Goal: Information Seeking & Learning: Learn about a topic

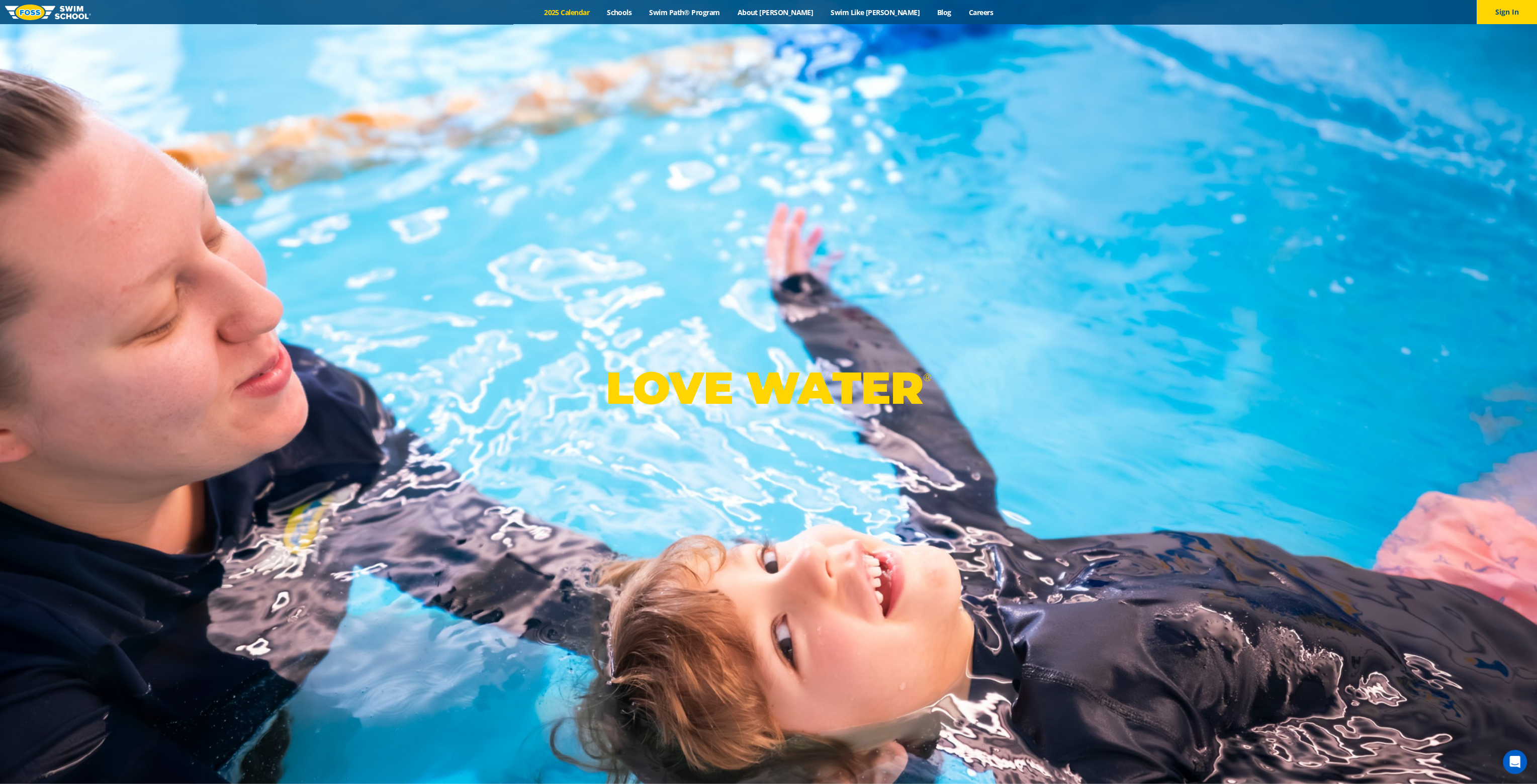
click at [598, 10] on link "2025 Calendar" at bounding box center [566, 13] width 63 height 10
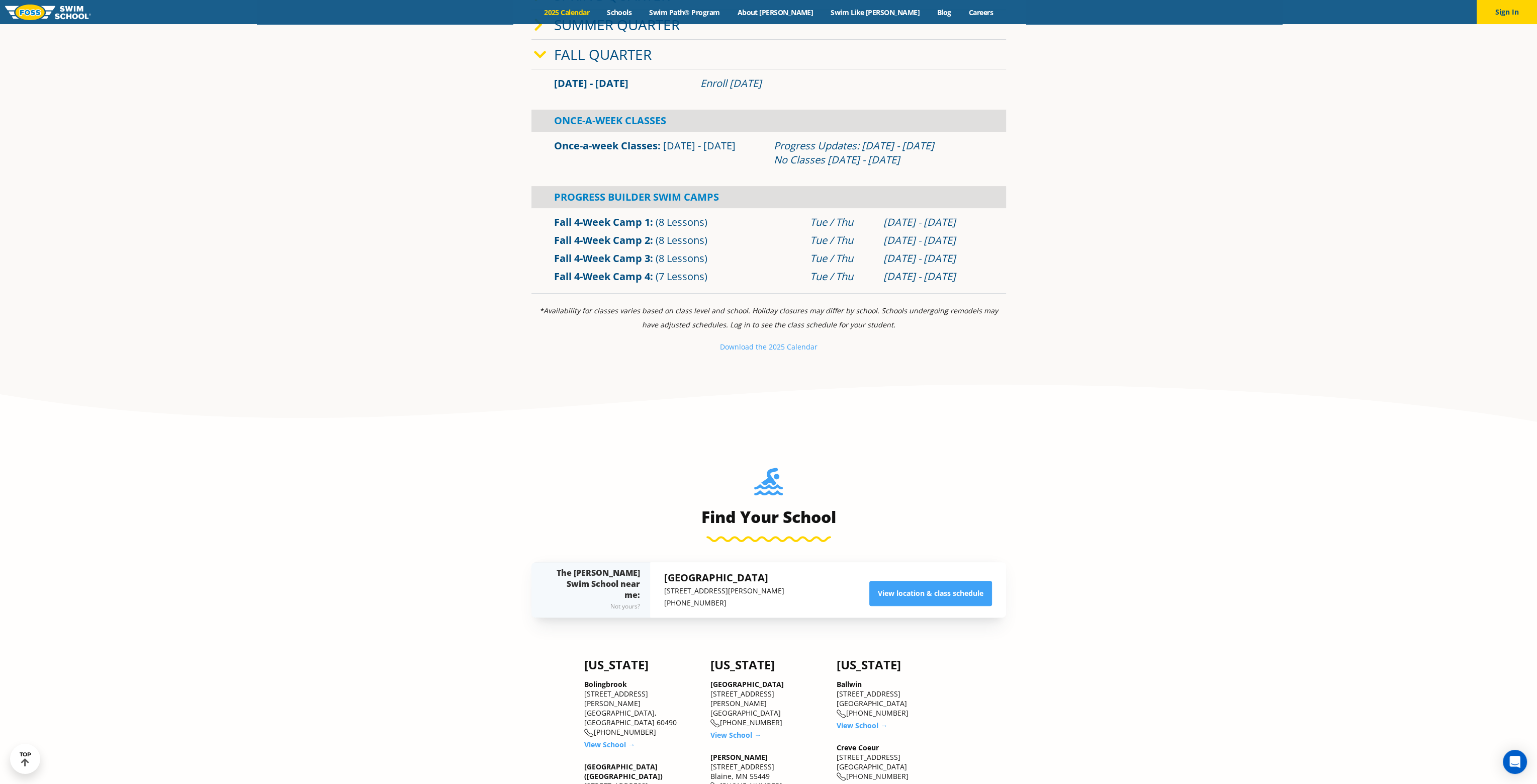
scroll to position [653, 0]
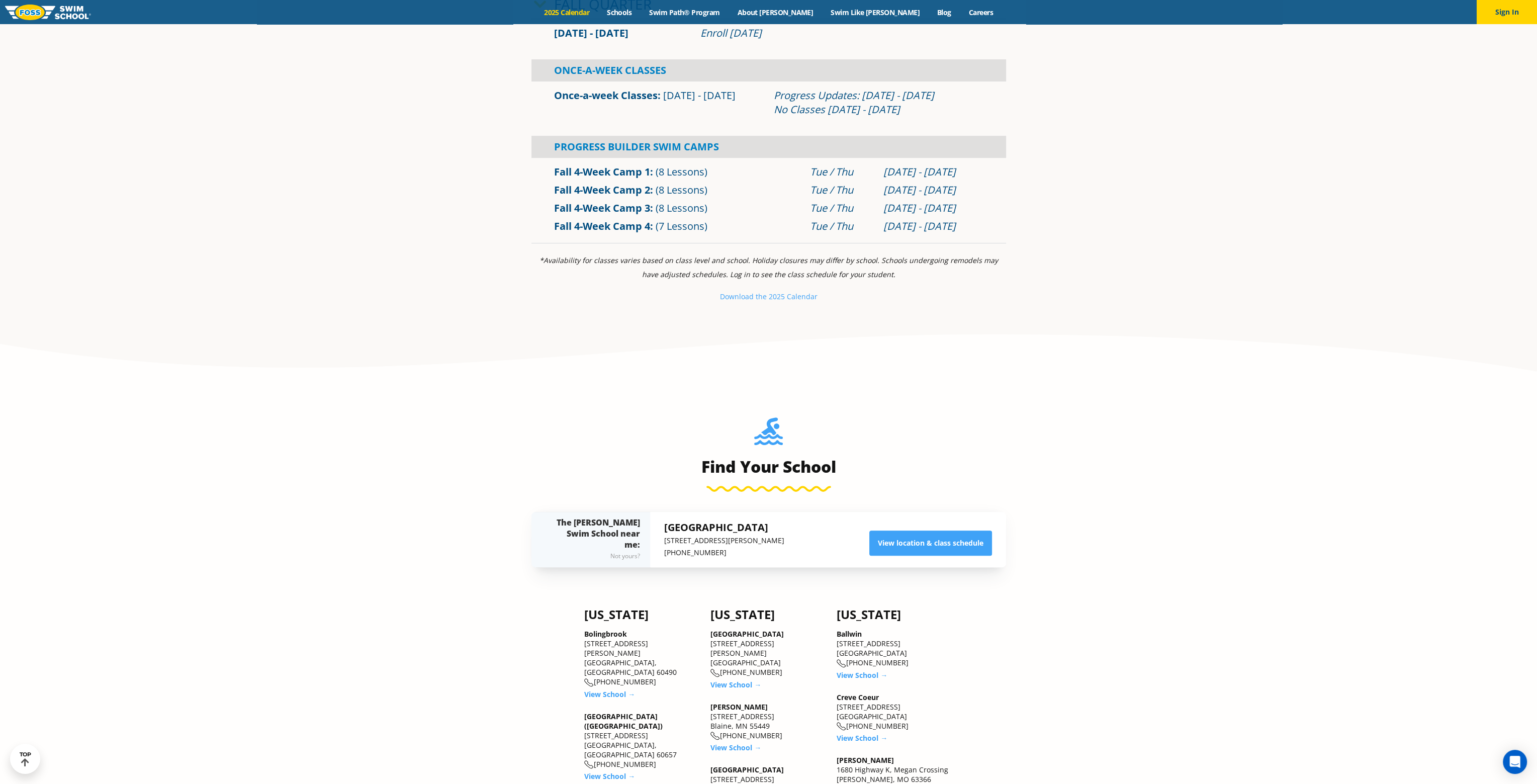
click at [740, 197] on div "Fall 4-Week Camp 2 (8 Lessons)" at bounding box center [677, 190] width 257 height 14
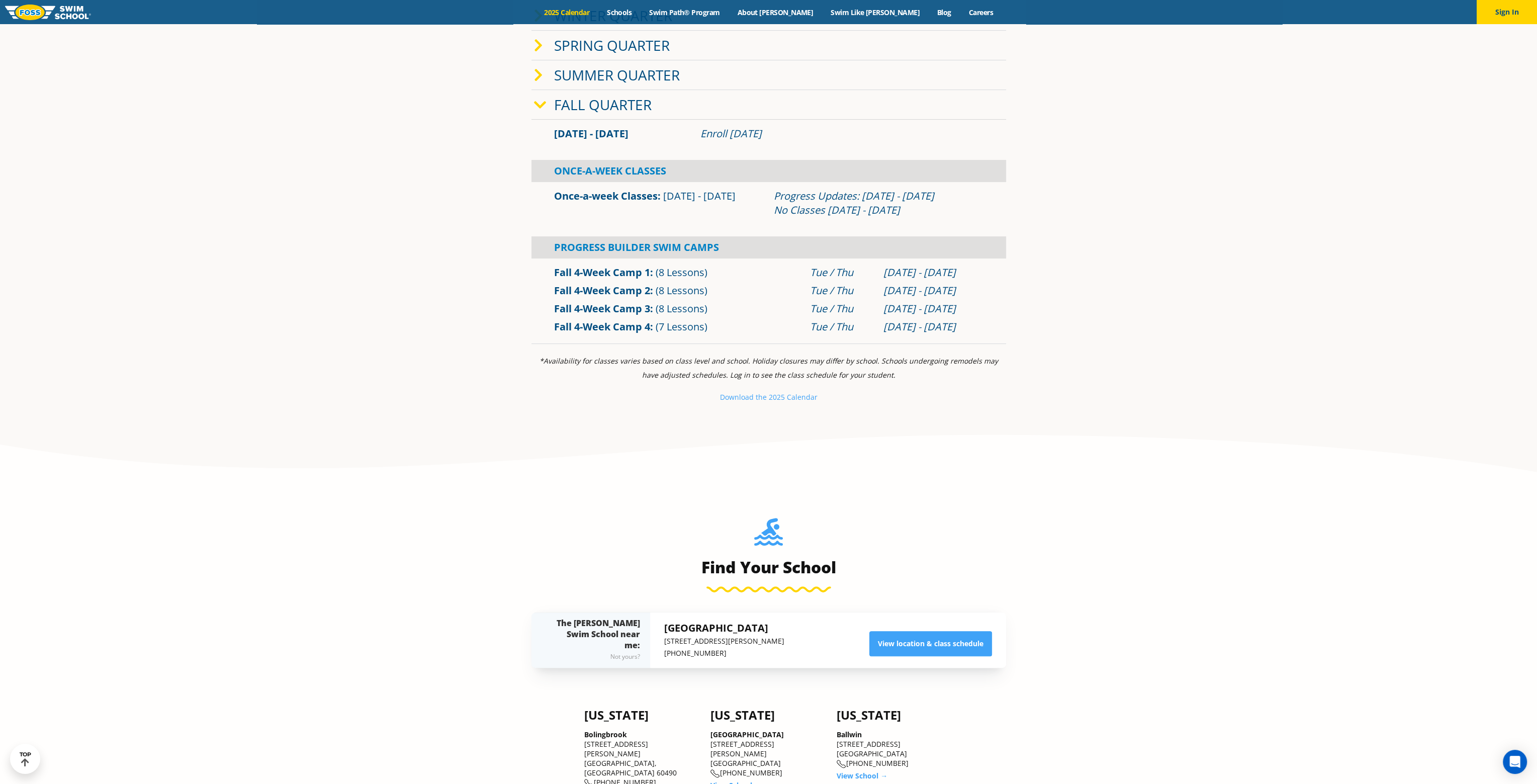
click at [0, 0] on div "Once-A-Week Classes" at bounding box center [0, 0] width 0 height 0
click at [0, 0] on link "Once-a-week Classes" at bounding box center [0, 0] width 0 height 0
click at [583, 203] on link "Once-a-week Classes" at bounding box center [606, 196] width 104 height 14
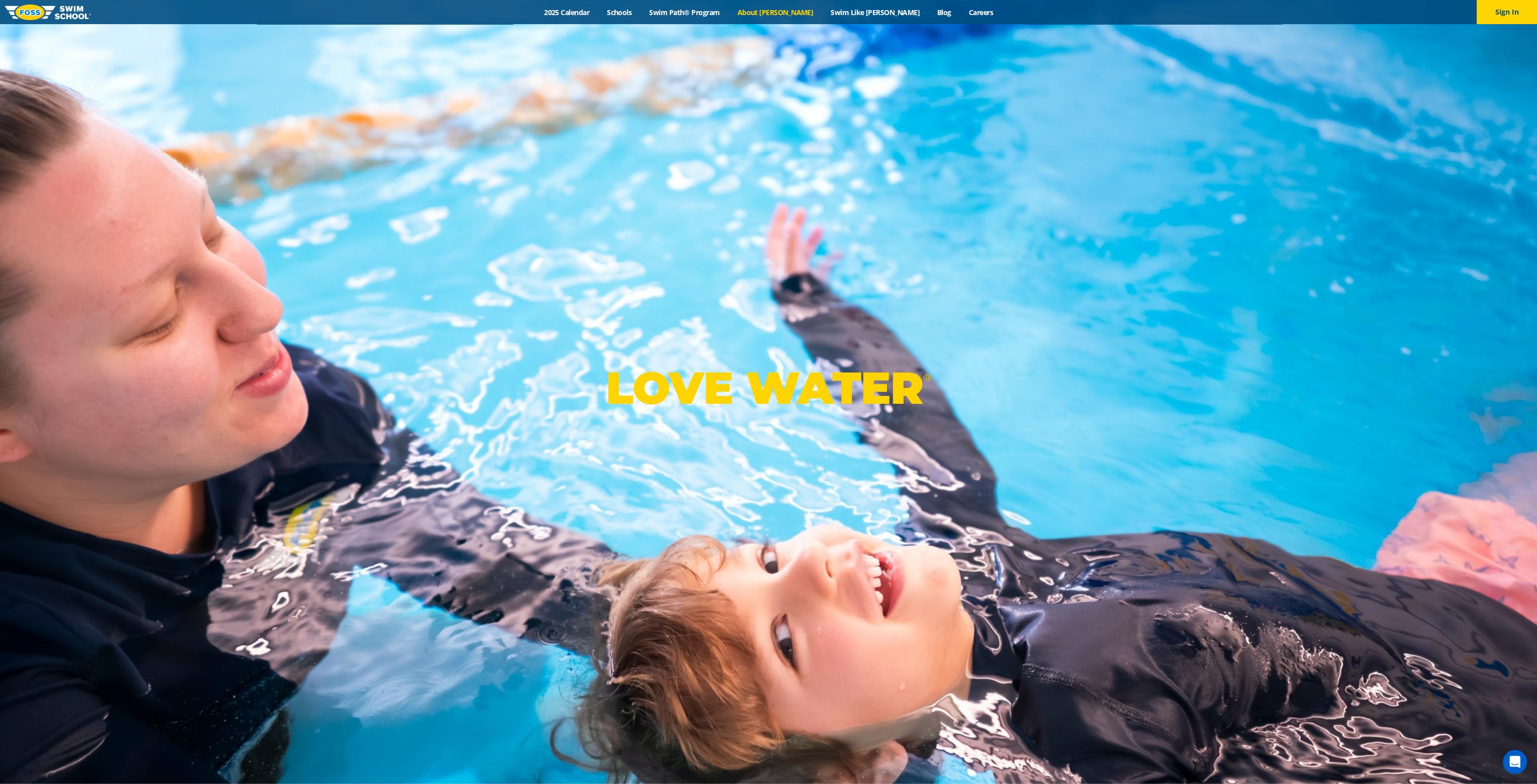
click at [792, 11] on link "About [PERSON_NAME]" at bounding box center [775, 13] width 94 height 10
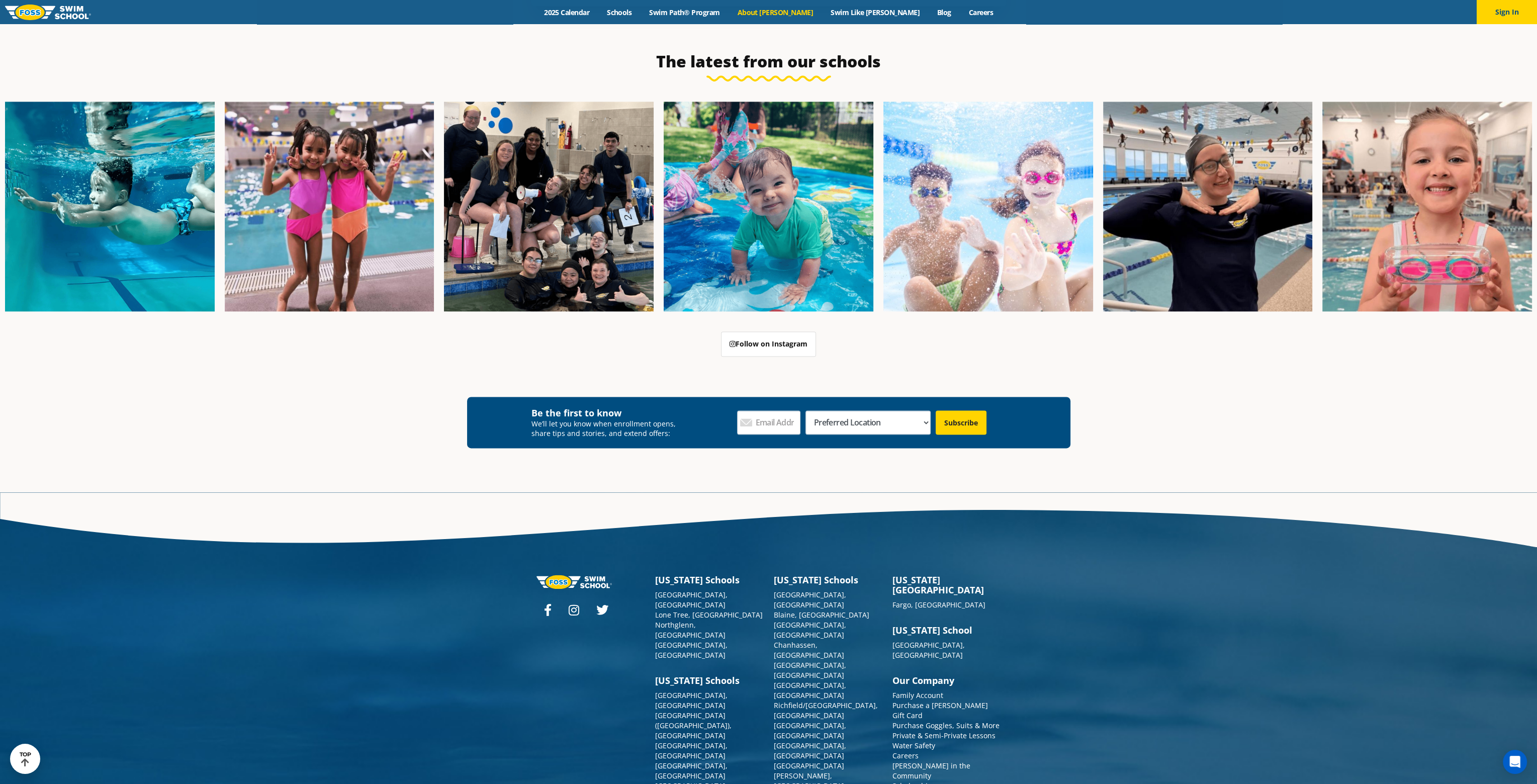
scroll to position [2782, 0]
click at [1083, 680] on div "[US_STATE][GEOGRAPHIC_DATA] [GEOGRAPHIC_DATA], [GEOGRAPHIC_DATA], [GEOGRAPHIC_D…" at bounding box center [768, 742] width 1537 height 500
click at [913, 700] on link "Purchase a [PERSON_NAME] Gift Card" at bounding box center [940, 710] width 95 height 20
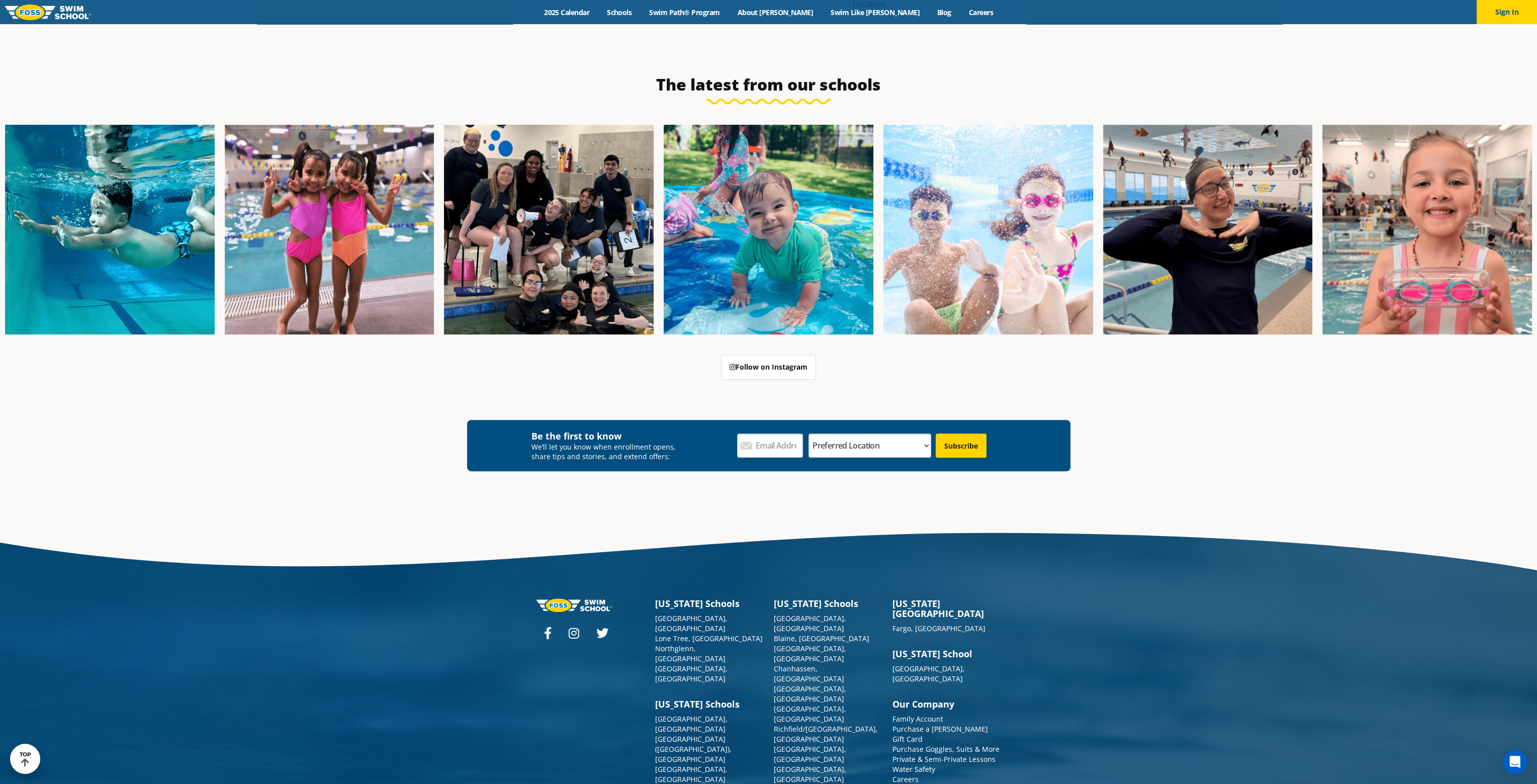
scroll to position [740, 0]
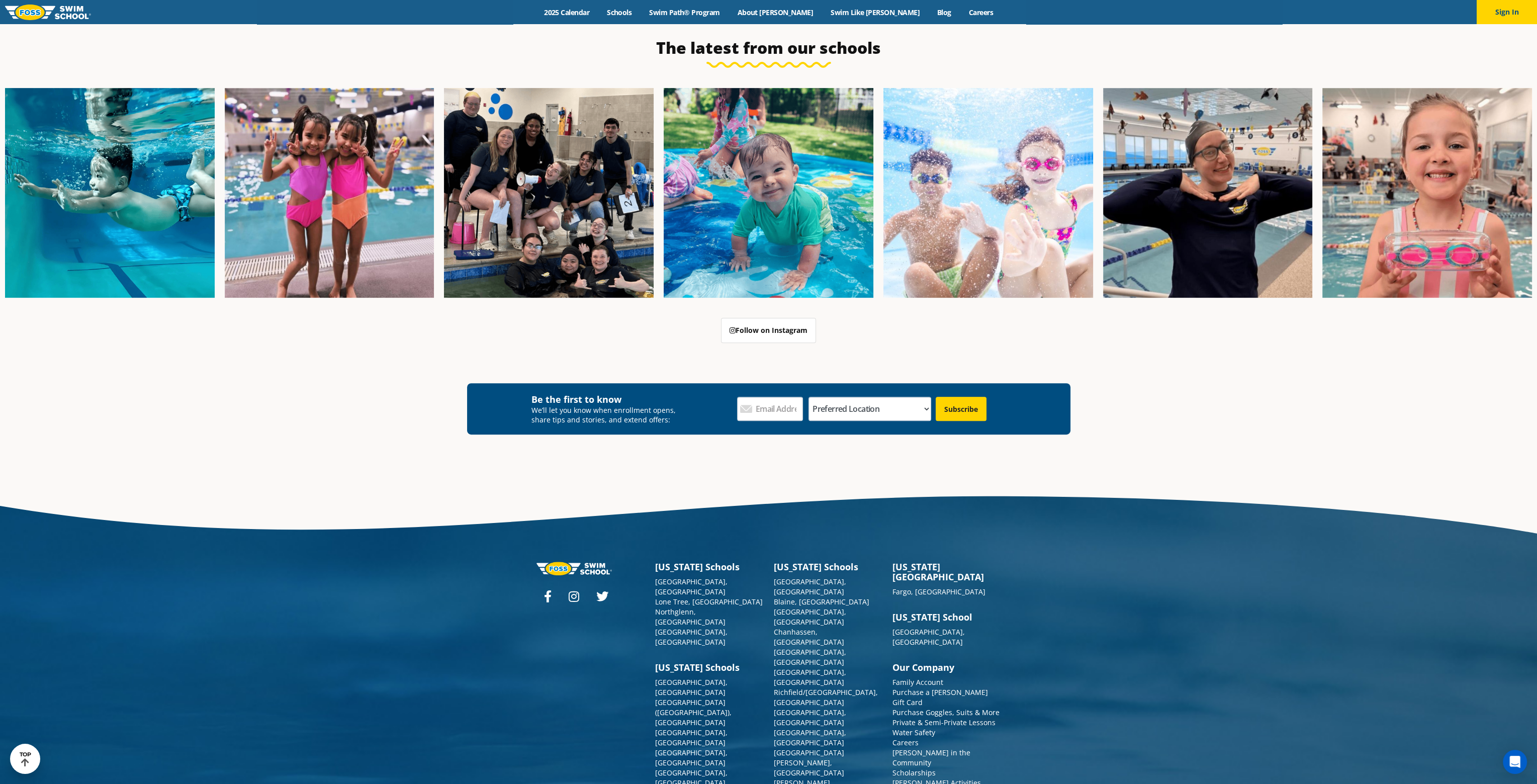
click at [333, 479] on div "[US_STATE][GEOGRAPHIC_DATA] [GEOGRAPHIC_DATA], [GEOGRAPHIC_DATA], [GEOGRAPHIC_D…" at bounding box center [768, 729] width 1537 height 500
